Goal: Communication & Community: Ask a question

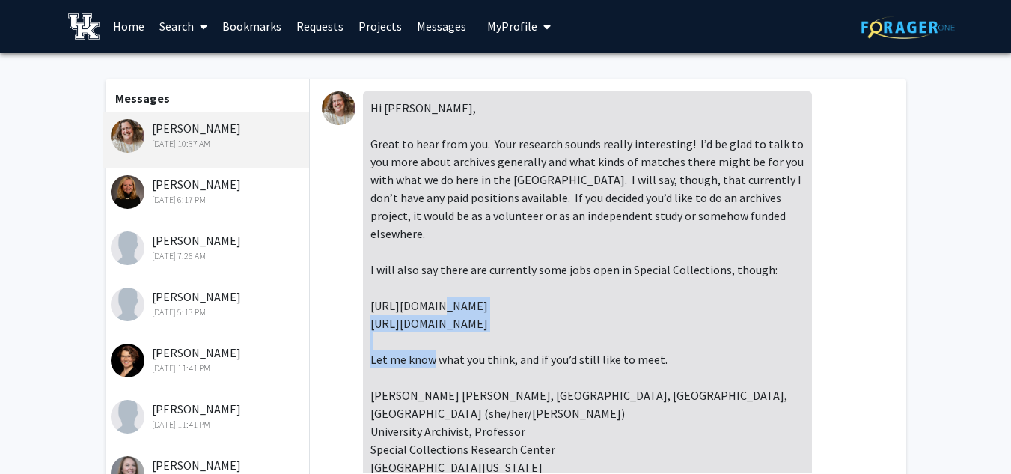
drag, startPoint x: 578, startPoint y: 307, endPoint x: 370, endPoint y: 304, distance: 208.7
click at [370, 304] on div "Hi [PERSON_NAME], Great to hear from you. Your research sounds really interesti…" at bounding box center [587, 305] width 449 height 428
copy div "[URL][DOMAIN_NAME]"
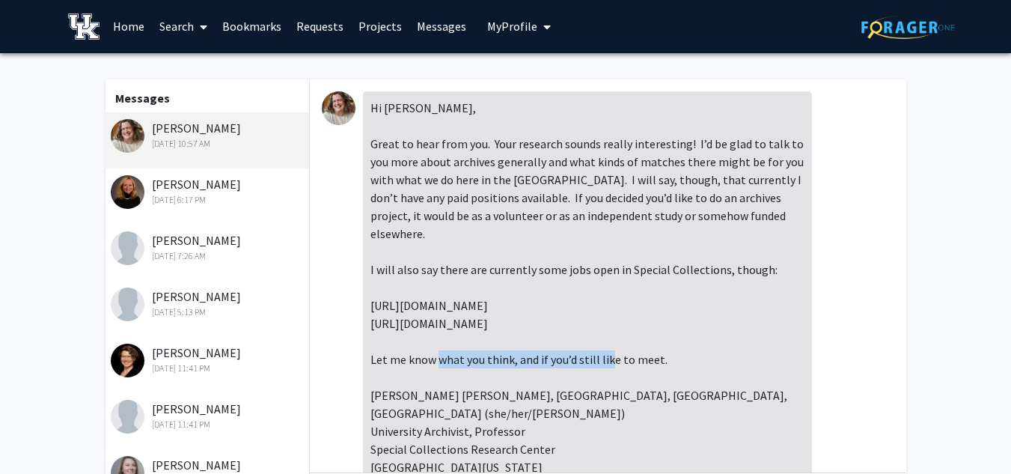
drag, startPoint x: 568, startPoint y: 328, endPoint x: 372, endPoint y: 326, distance: 196.0
click at [372, 326] on div "Hi [PERSON_NAME], Great to hear from you. Your research sounds really interesti…" at bounding box center [587, 305] width 449 height 428
copy div "[URL][DOMAIN_NAME]"
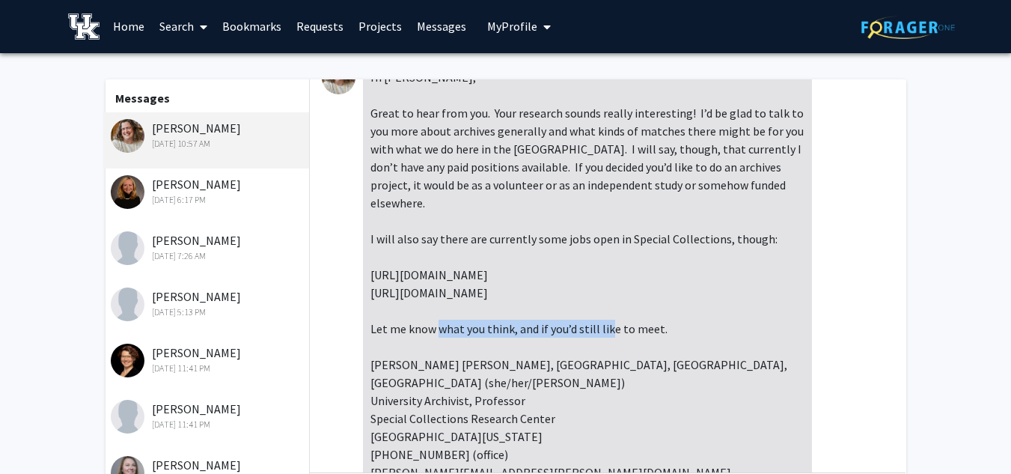
scroll to position [1, 0]
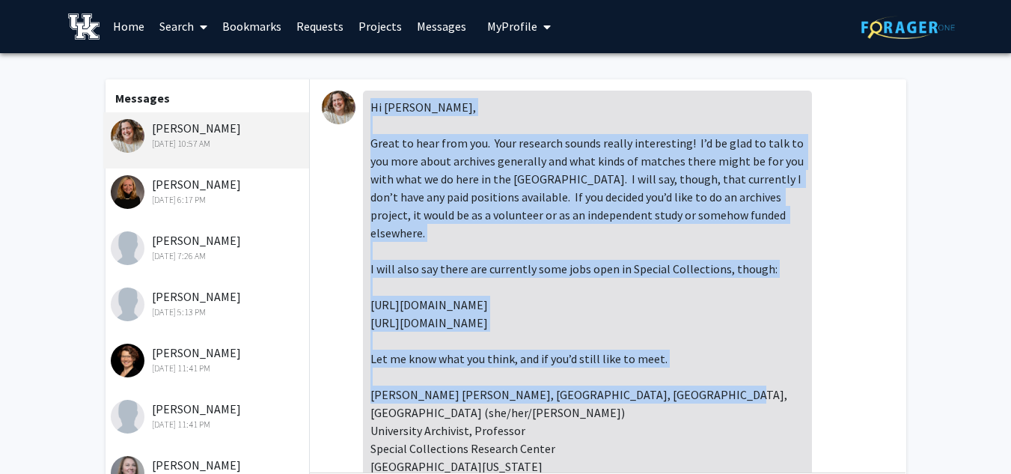
drag, startPoint x: 372, startPoint y: 110, endPoint x: 607, endPoint y: 414, distance: 385.0
click at [607, 414] on div "Hi [PERSON_NAME], Great to hear from you. Your research sounds really interesti…" at bounding box center [587, 305] width 449 height 428
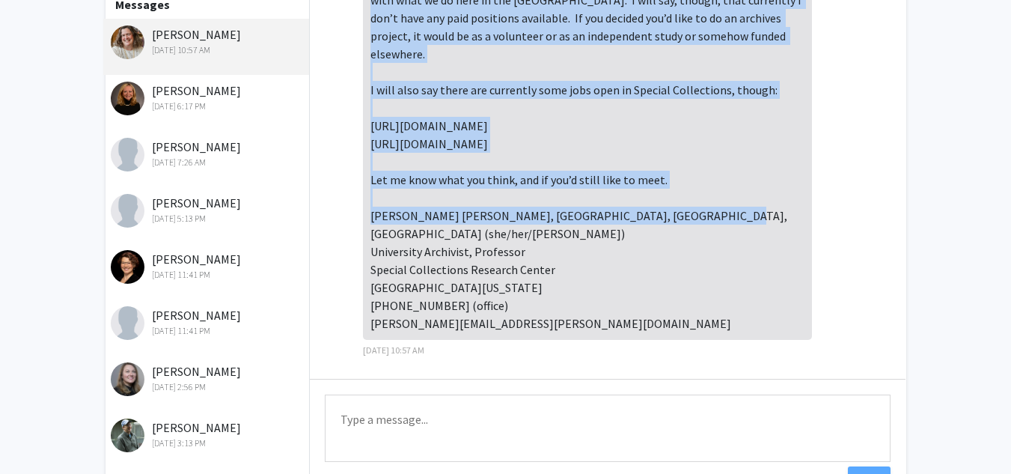
scroll to position [96, 0]
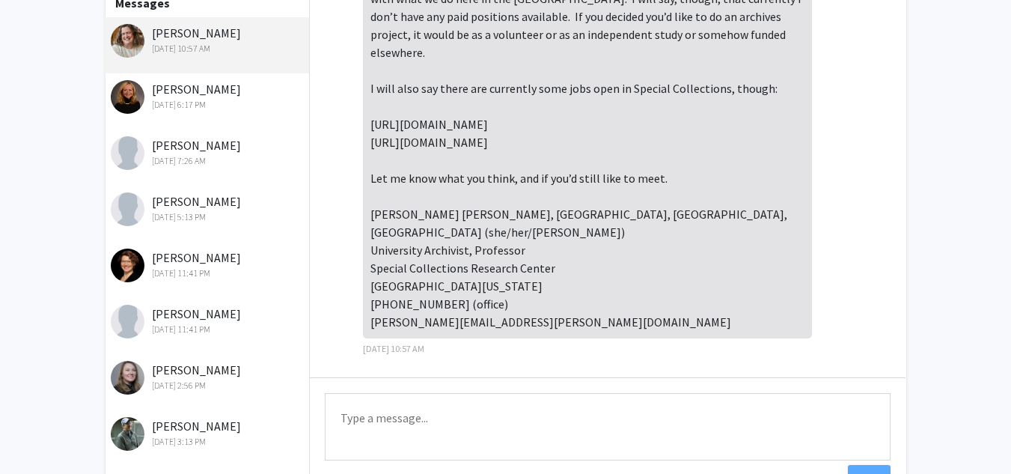
click at [443, 411] on textarea "Type a message" at bounding box center [608, 426] width 566 height 67
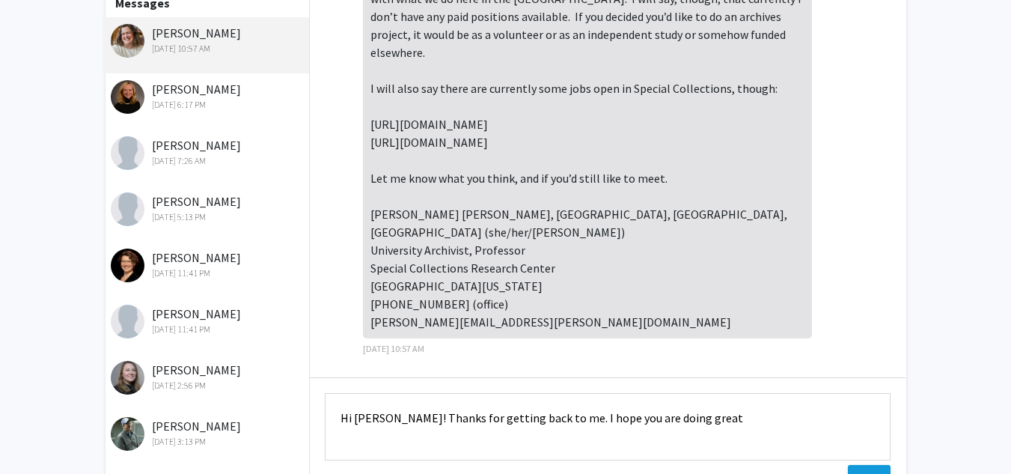
type textarea "Hi [PERSON_NAME]! Thanks for getting back to me. I hope you are doing great"
click at [878, 468] on button "Send" at bounding box center [869, 478] width 43 height 27
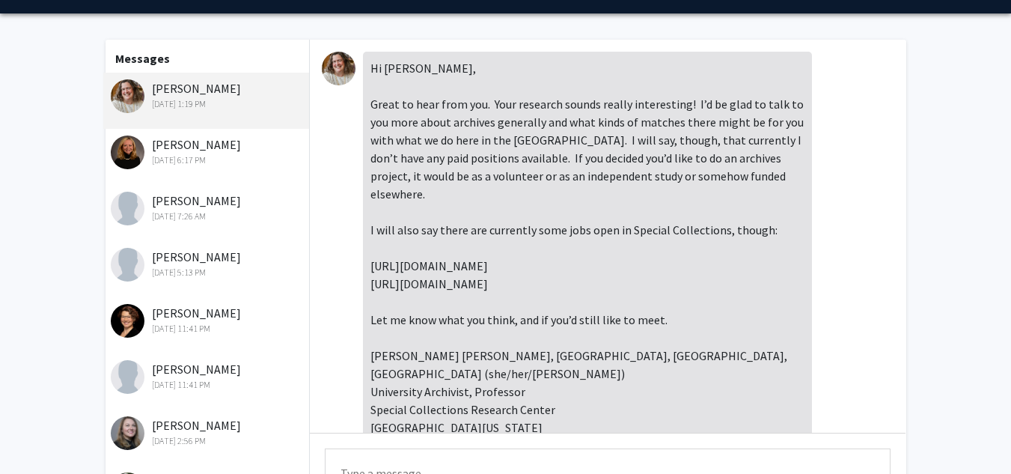
scroll to position [37, 0]
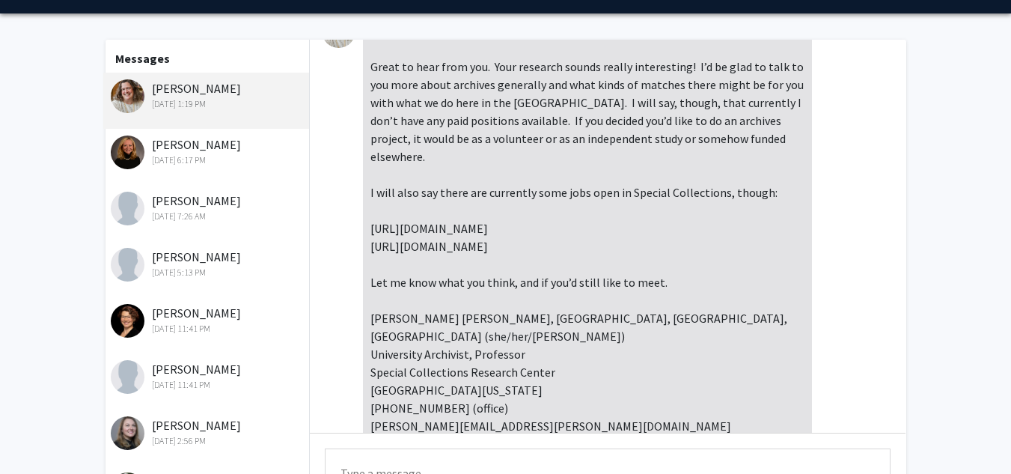
click at [395, 468] on textarea "Type a message" at bounding box center [608, 481] width 566 height 67
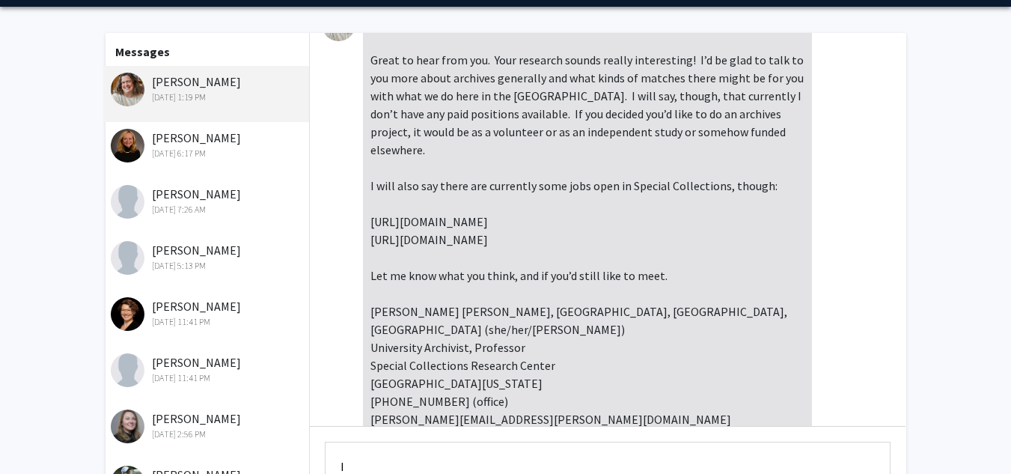
type textarea "I"
click at [610, 468] on textarea "What kind of archives projects are you currently wokring on ?" at bounding box center [608, 474] width 566 height 67
click at [692, 465] on textarea "What kind of archives projects are you currently working on ?" at bounding box center [608, 474] width 566 height 67
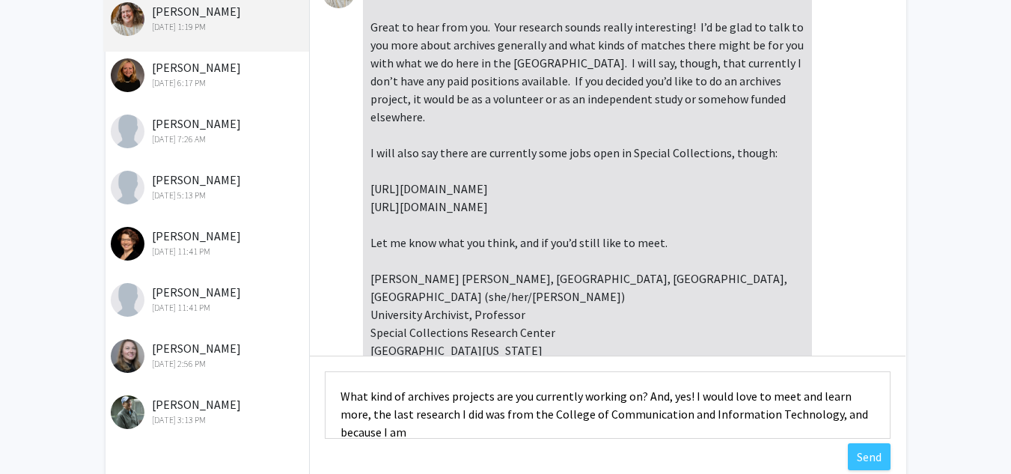
scroll to position [1, 0]
click at [545, 432] on textarea "What kind of archives projects are you currently working on? And, yes! I would …" at bounding box center [608, 404] width 566 height 67
click at [594, 427] on textarea "What kind of archives projects are you currently working on? And, yes! I would …" at bounding box center [608, 404] width 566 height 67
click at [680, 435] on textarea "What kind of archives projects are you currently working on? And, yes! I would …" at bounding box center [608, 404] width 566 height 67
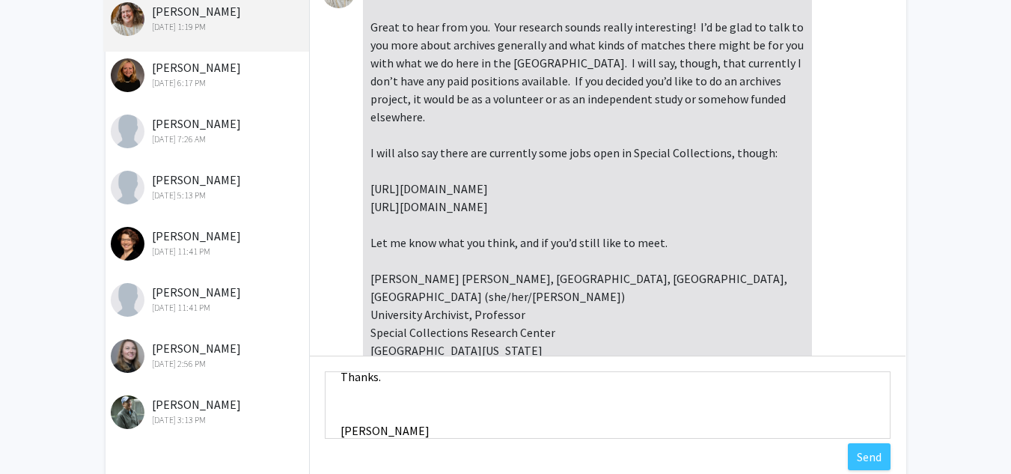
scroll to position [109, 0]
type textarea "What kind of archives projects are you currently working on? And, yes! I would …"
click at [876, 454] on button "Send" at bounding box center [869, 456] width 43 height 27
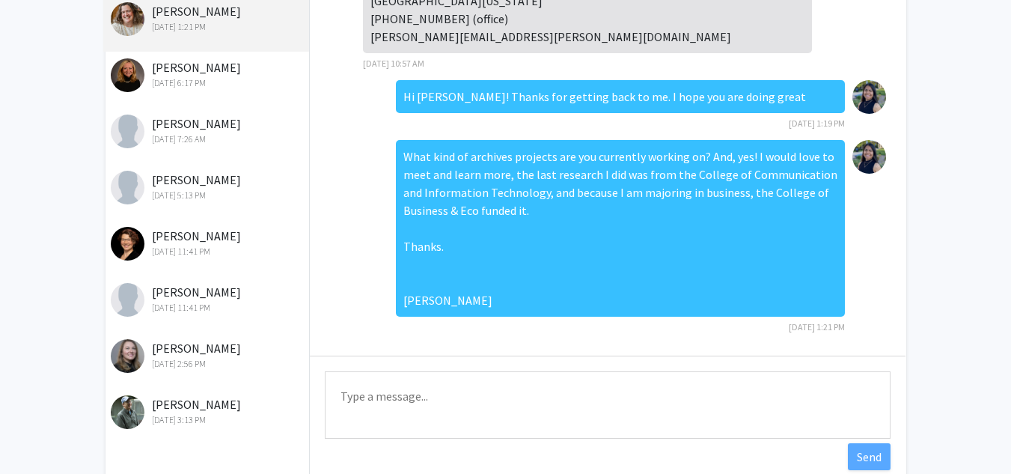
click at [417, 385] on textarea "Type a message" at bounding box center [608, 404] width 566 height 67
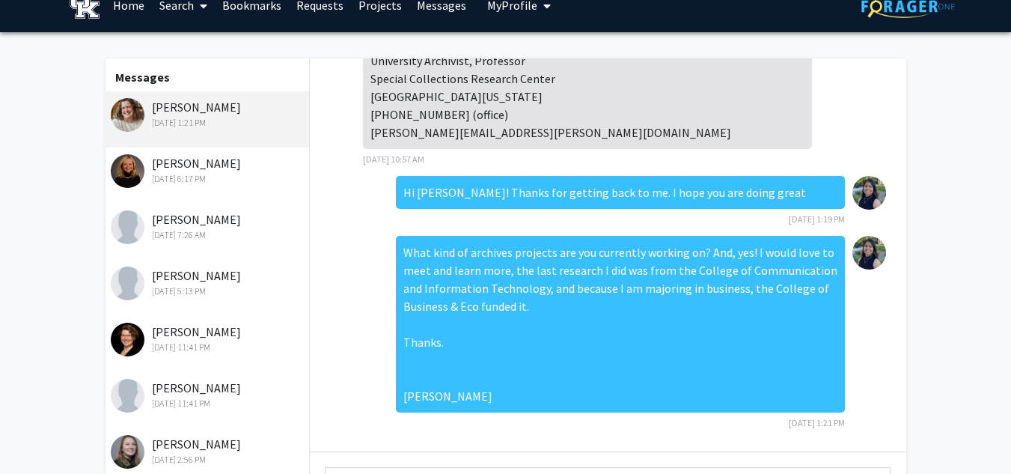
click at [668, 328] on div "What kind of archives projects are you currently working on? And, yes! I would …" at bounding box center [620, 324] width 449 height 177
click at [535, 310] on div "What kind of archives projects are you currently working on? And, yes! I would …" at bounding box center [620, 324] width 449 height 177
